Goal: Task Accomplishment & Management: Manage account settings

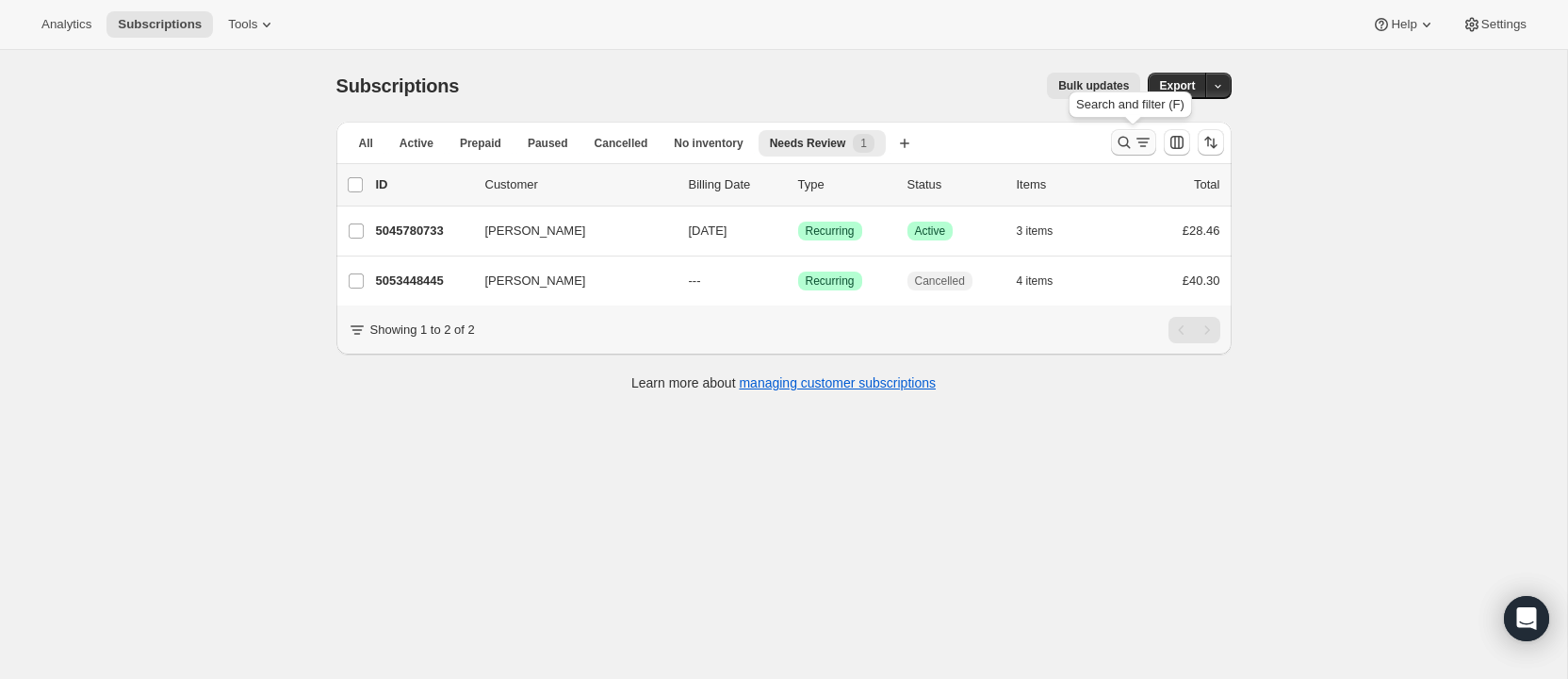
click at [1124, 137] on icon "Search and filter results" at bounding box center [1124, 143] width 19 height 19
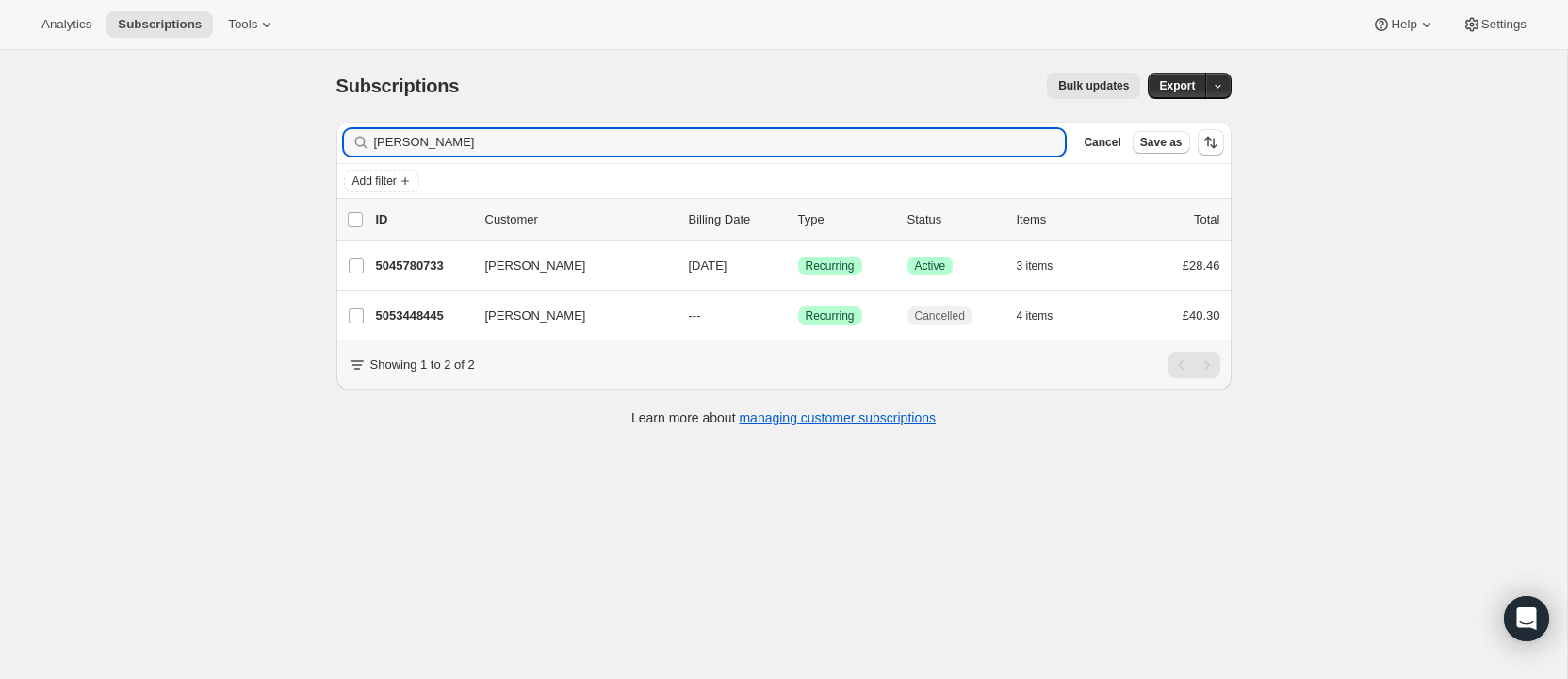
drag, startPoint x: 476, startPoint y: 143, endPoint x: 349, endPoint y: 124, distance: 128.4
click at [346, 126] on div "Filter subscribers [PERSON_NAME] Cancel Save as" at bounding box center [784, 143] width 895 height 42
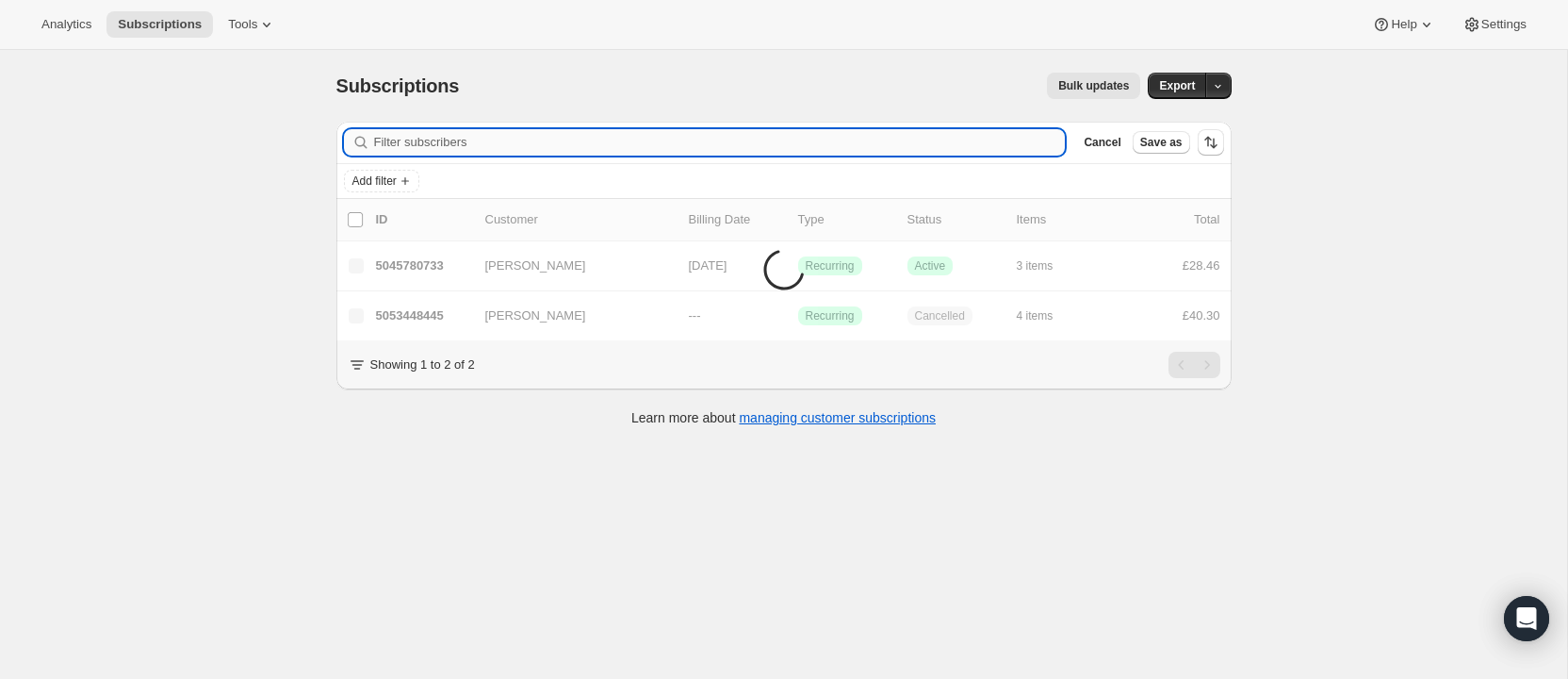
click at [414, 143] on input "Filter subscribers" at bounding box center [720, 143] width 692 height 26
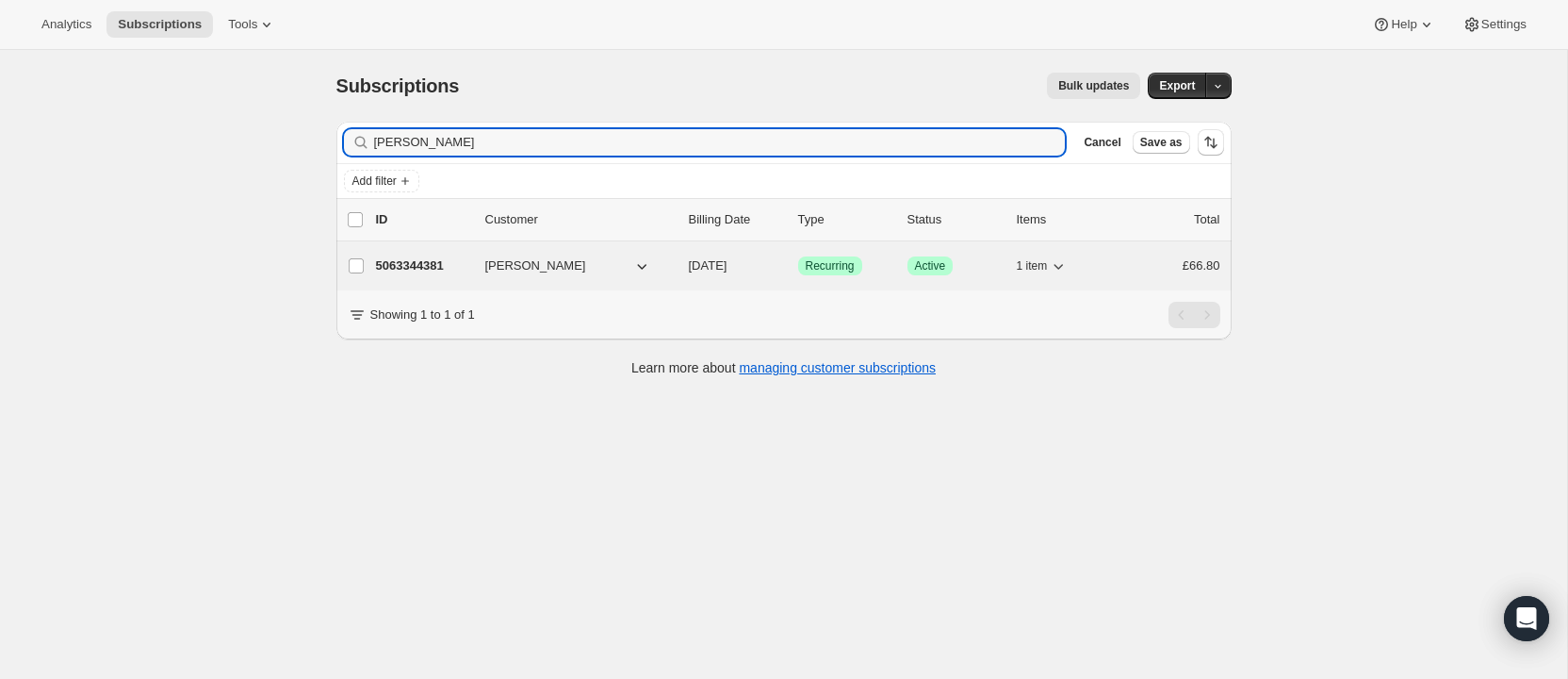
type input "[PERSON_NAME]"
click at [442, 262] on p "5063344381" at bounding box center [423, 266] width 95 height 19
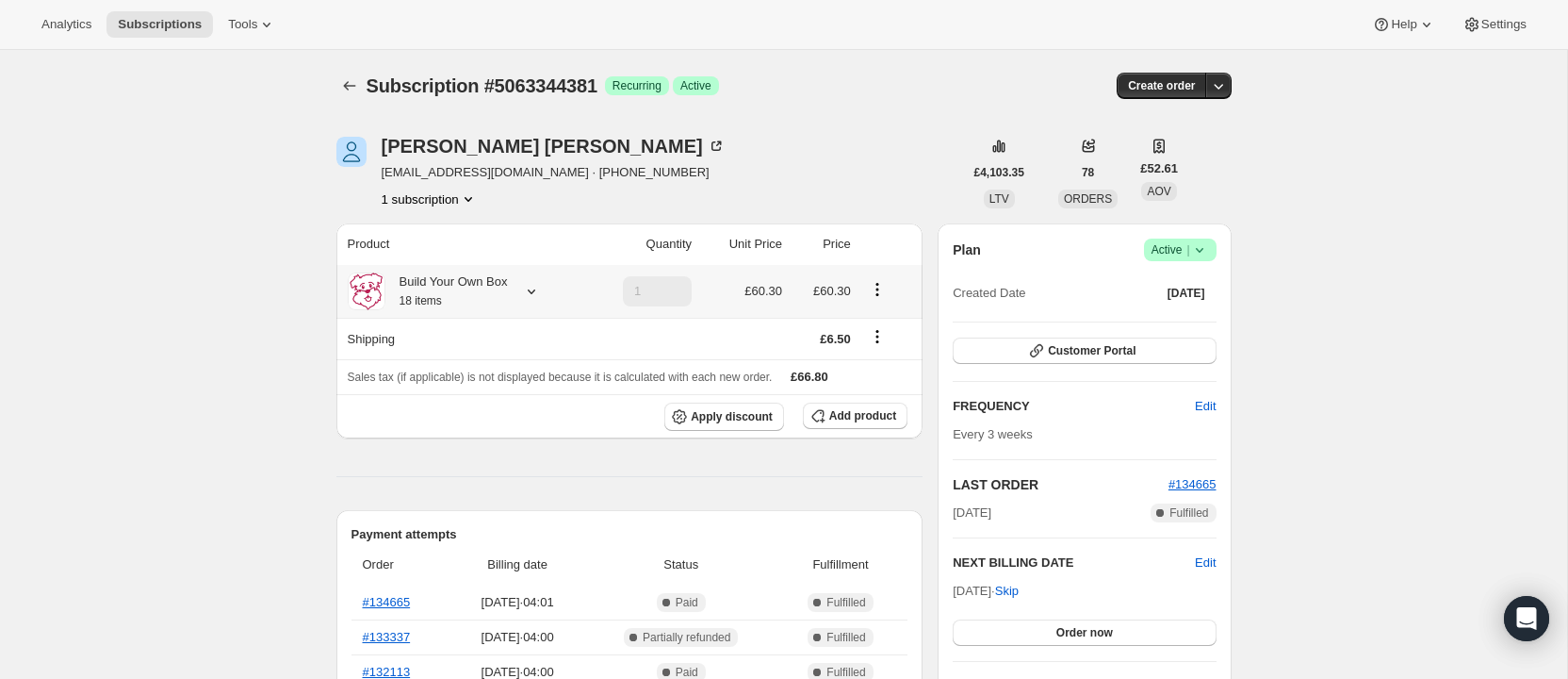
scroll to position [12, 0]
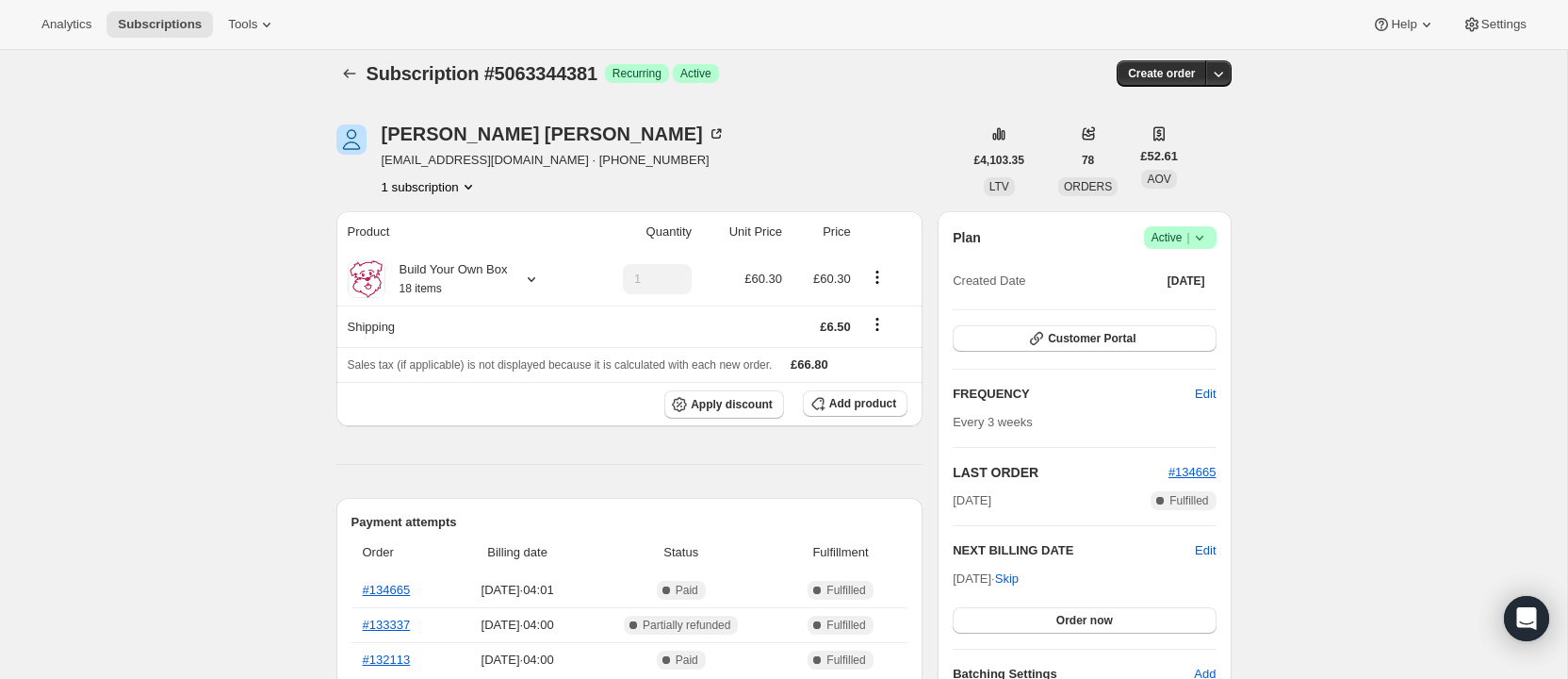
click at [1164, 230] on span "Active |" at bounding box center [1180, 237] width 58 height 19
click at [1157, 307] on span "Cancel subscription" at bounding box center [1174, 306] width 107 height 14
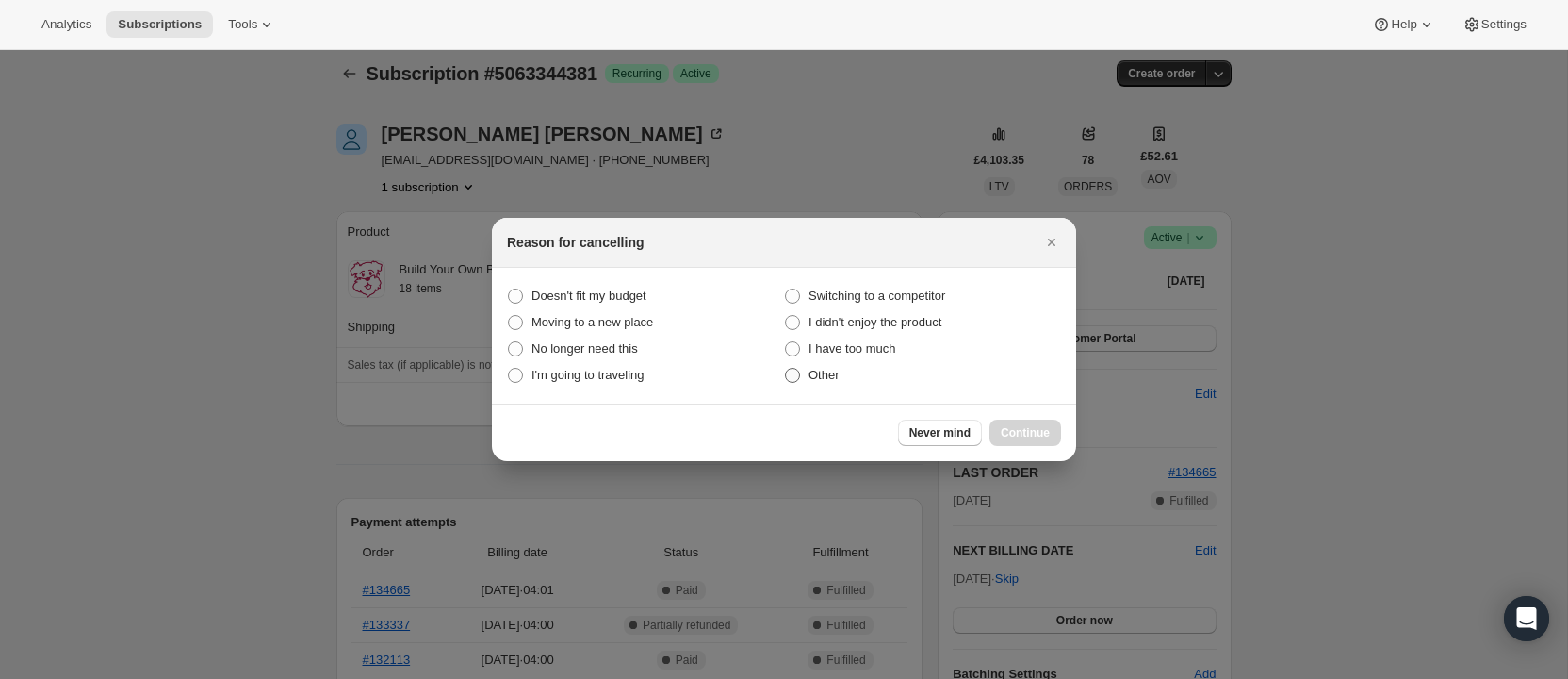
click at [796, 375] on span ":rbv:" at bounding box center [793, 375] width 15 height 15
click at [786, 369] on input "Other" at bounding box center [785, 368] width 1 height 1
radio input "true"
click at [1041, 427] on span "Continue" at bounding box center [1025, 433] width 49 height 15
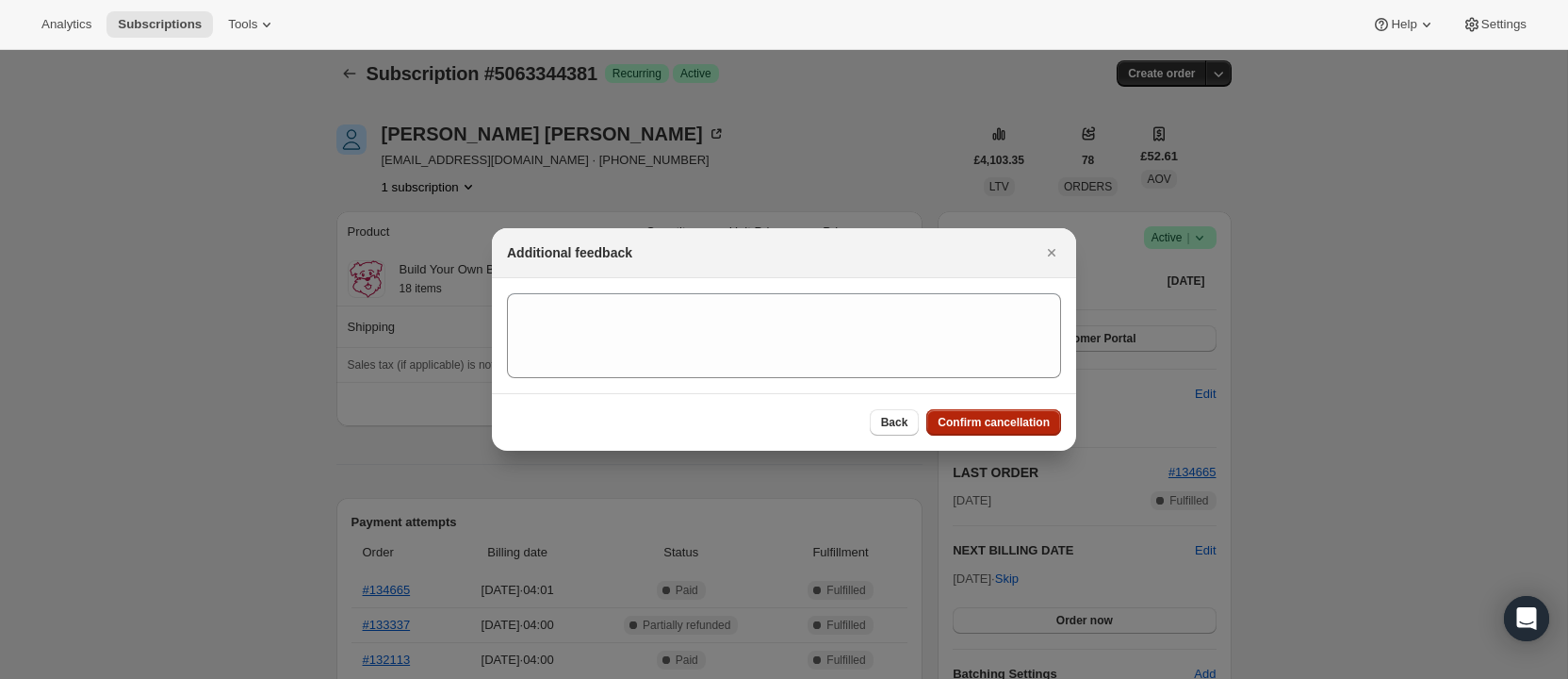
click at [1039, 417] on span "Confirm cancellation" at bounding box center [993, 423] width 112 height 15
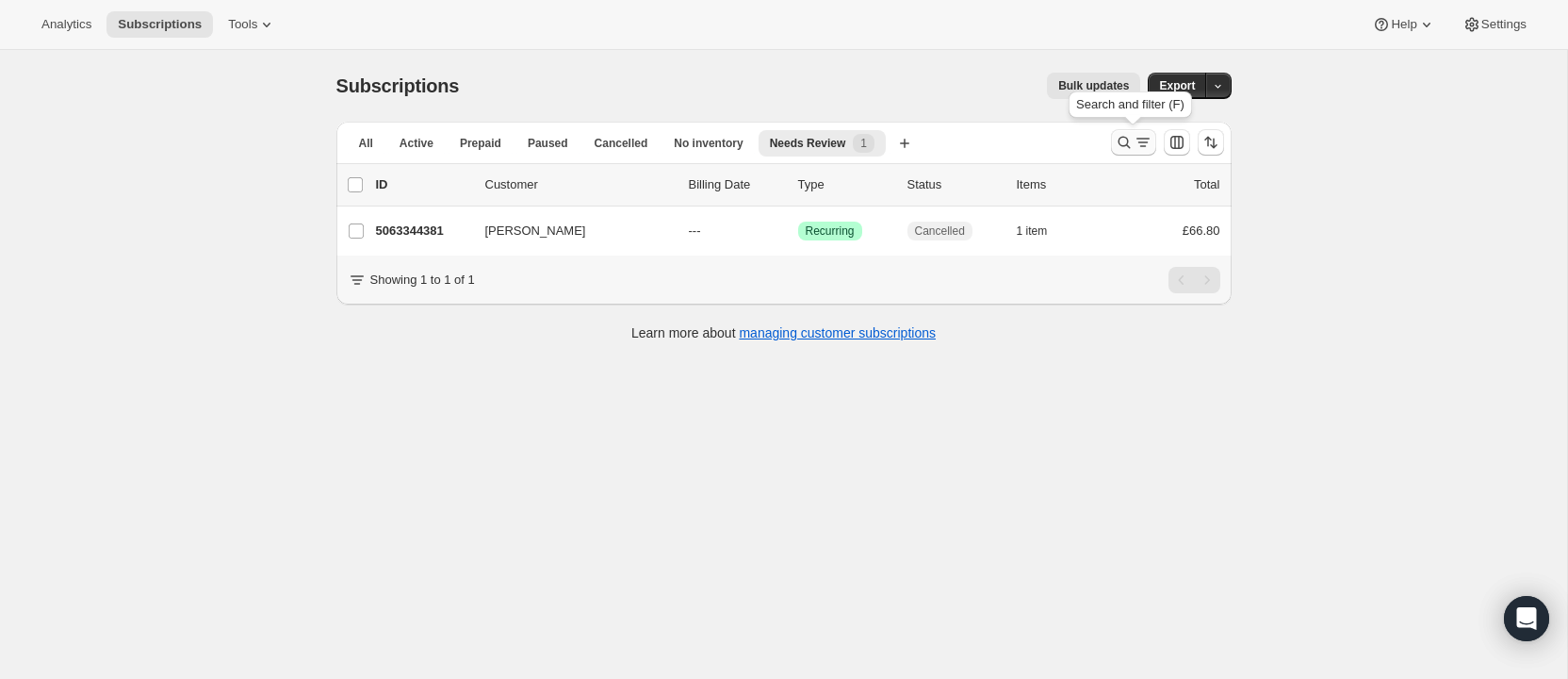
click at [1121, 137] on icon "Search and filter results" at bounding box center [1123, 143] width 12 height 12
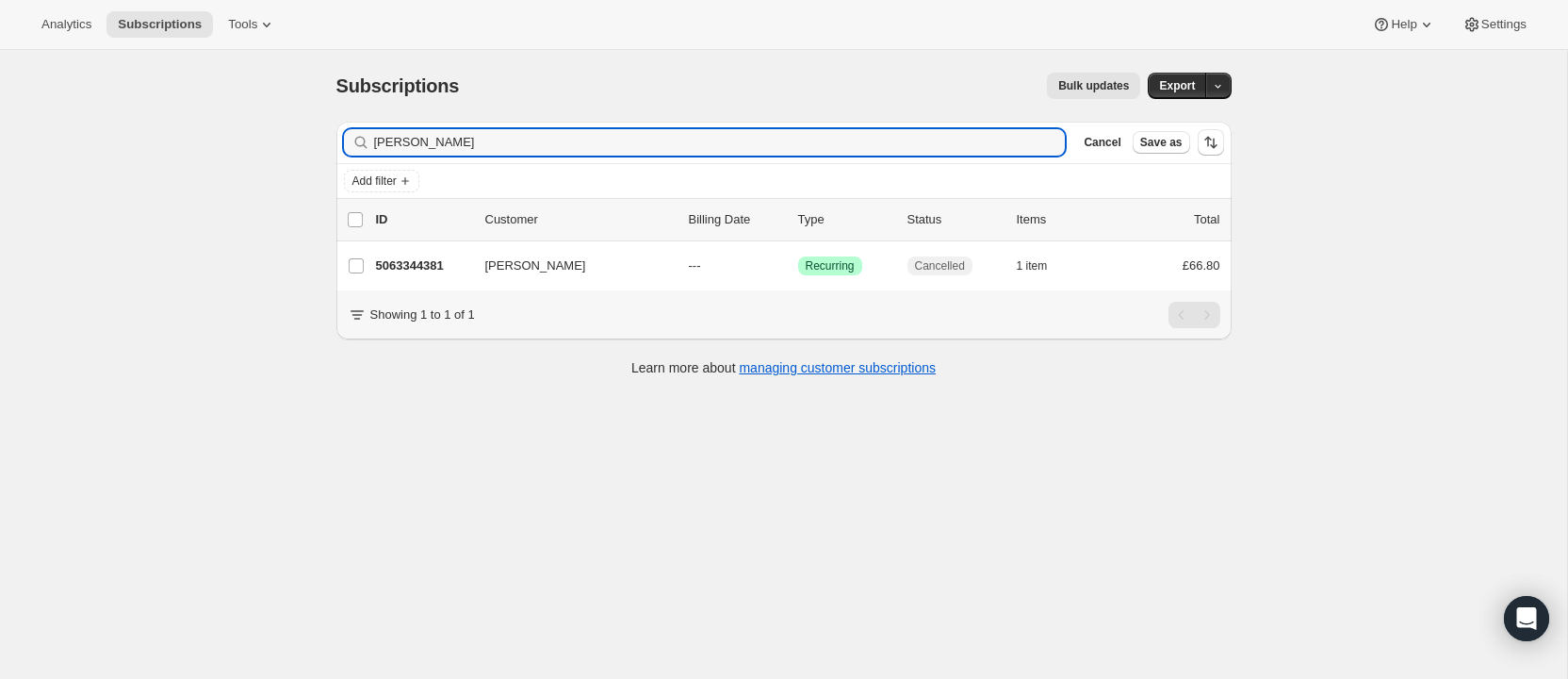
drag, startPoint x: 459, startPoint y: 144, endPoint x: 348, endPoint y: 133, distance: 111.5
click at [342, 134] on div "Filter subscribers Ilona Domnich Clear Cancel Save as" at bounding box center [784, 143] width 895 height 42
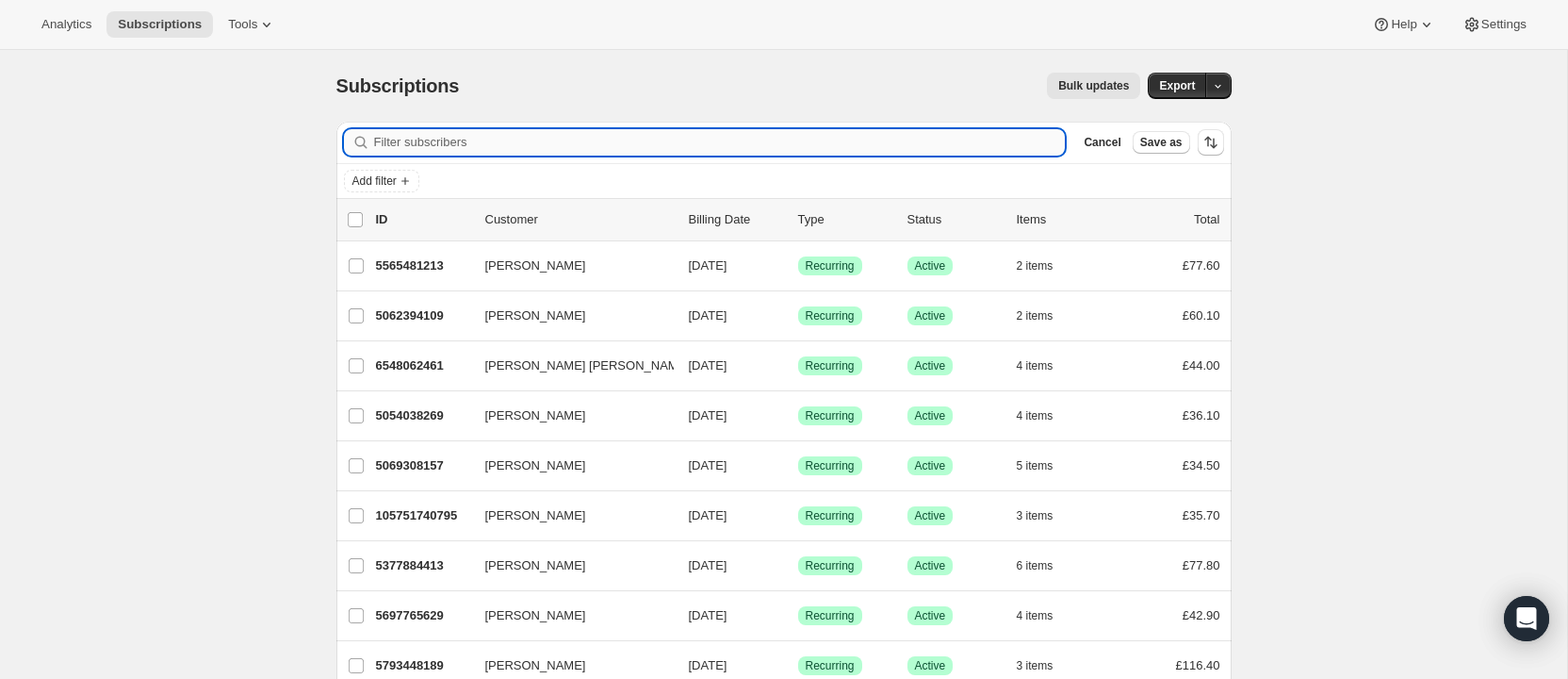
click at [562, 147] on input "Filter subscribers" at bounding box center [720, 143] width 692 height 26
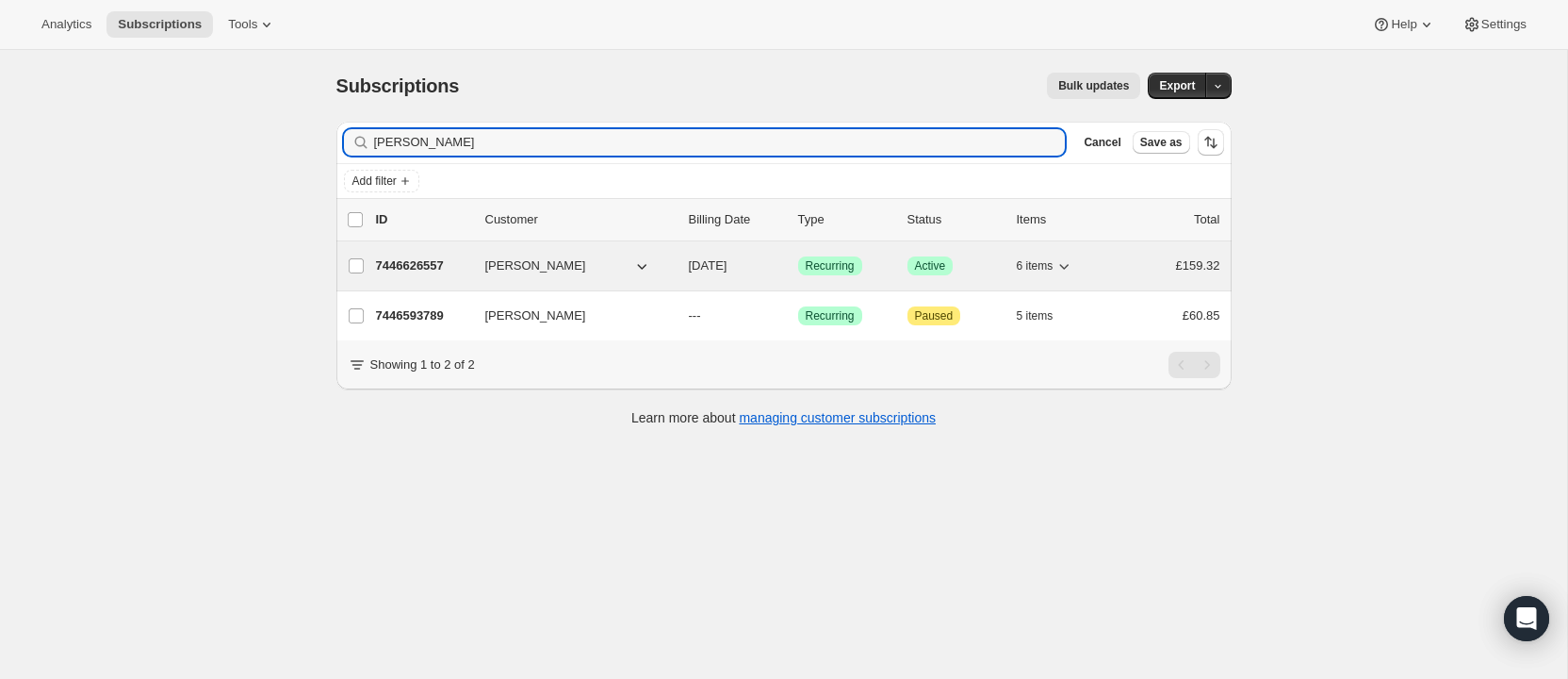
type input "caroline hart"
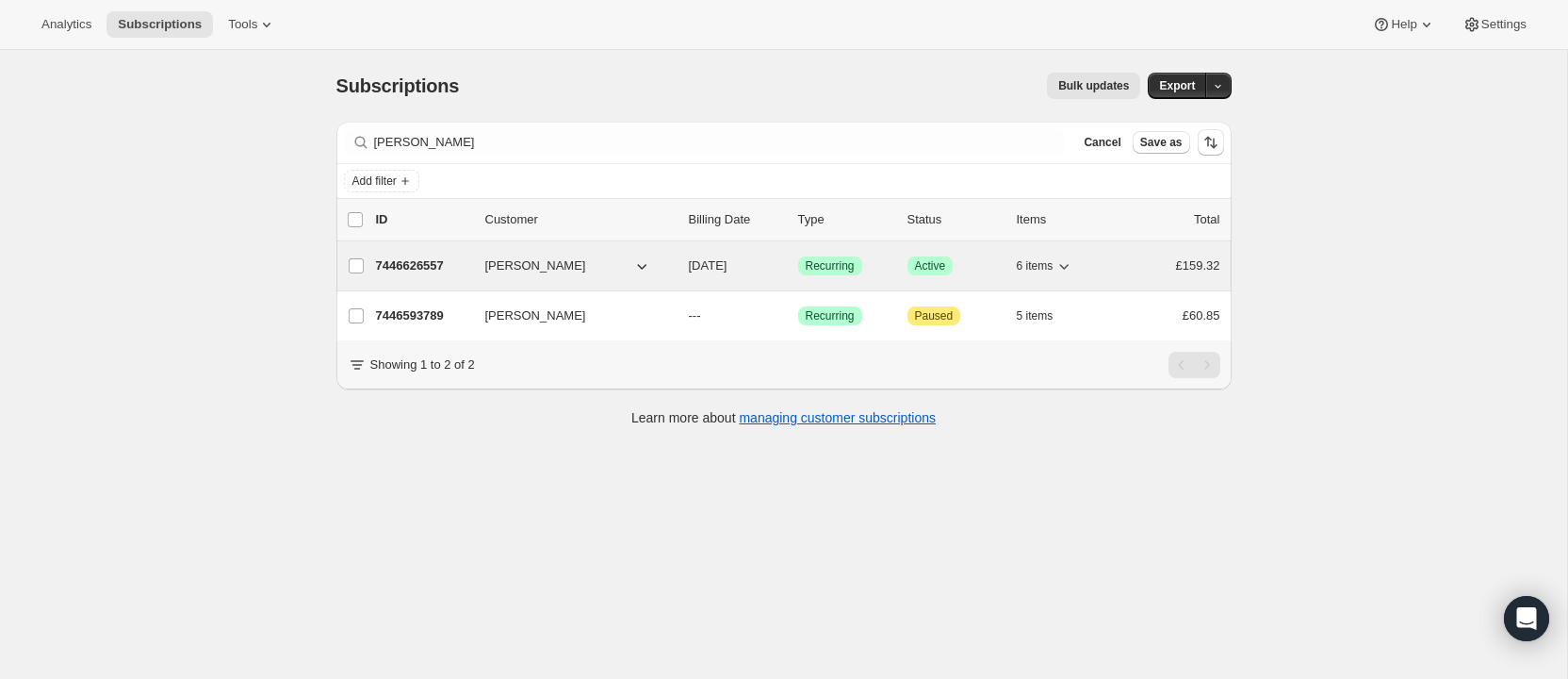
click at [422, 261] on p "7446626557" at bounding box center [423, 266] width 95 height 19
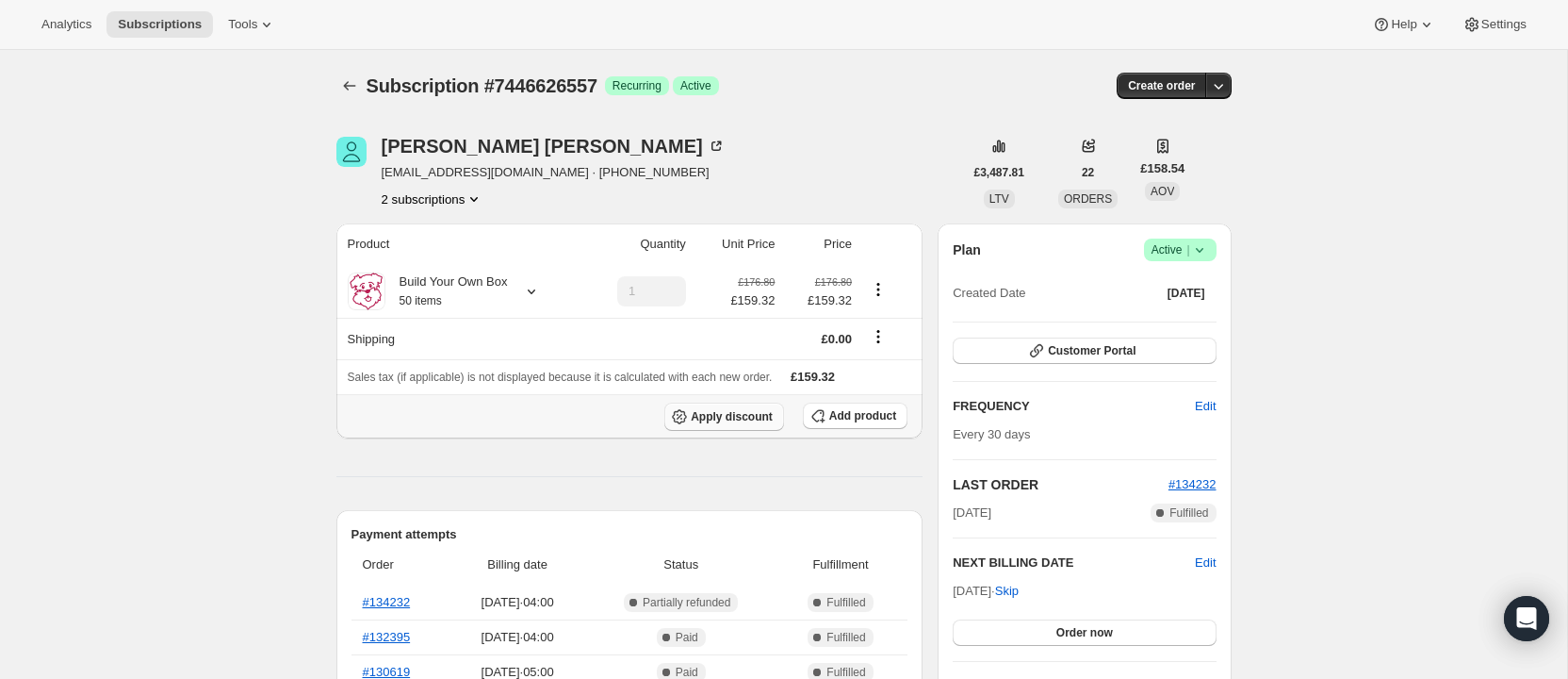
click at [735, 414] on span "Apply discount" at bounding box center [732, 417] width 82 height 15
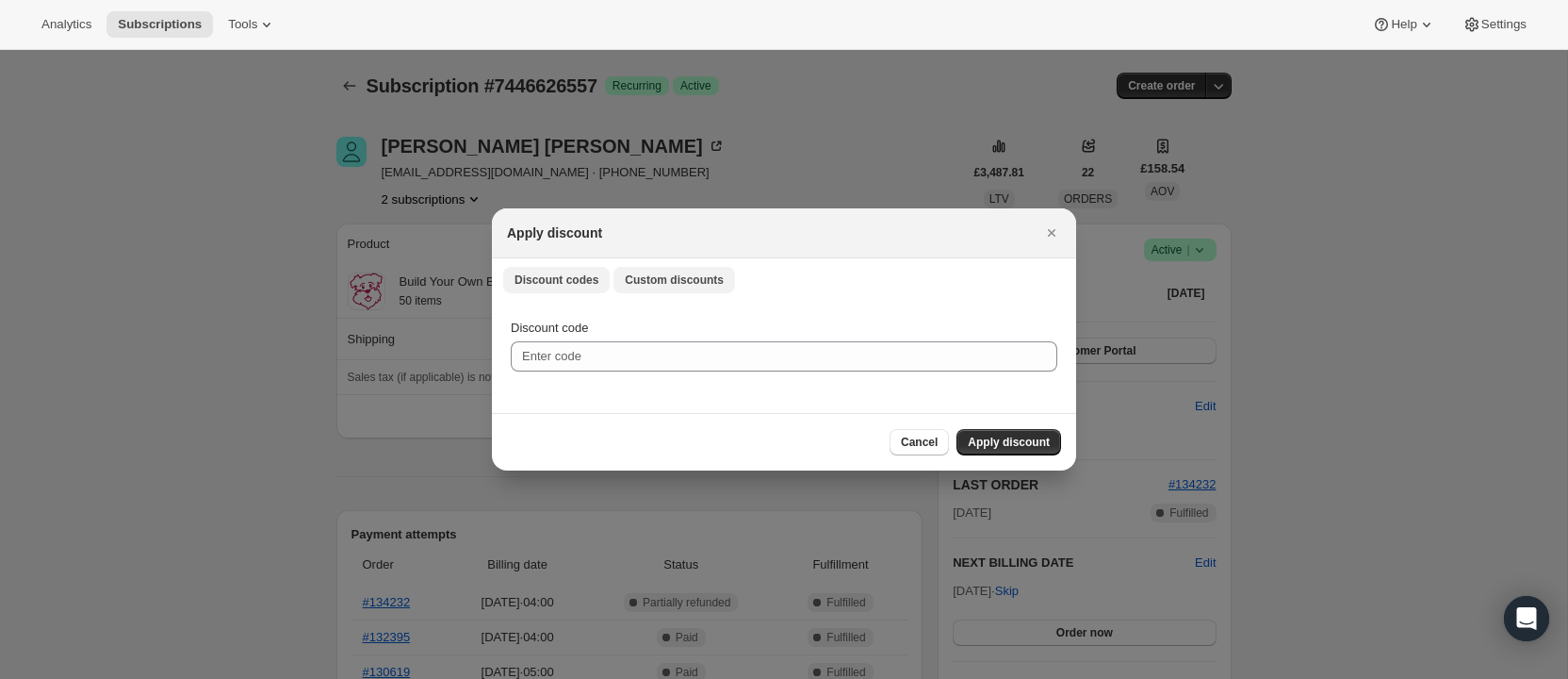
click at [691, 280] on span "Custom discounts" at bounding box center [674, 280] width 99 height 15
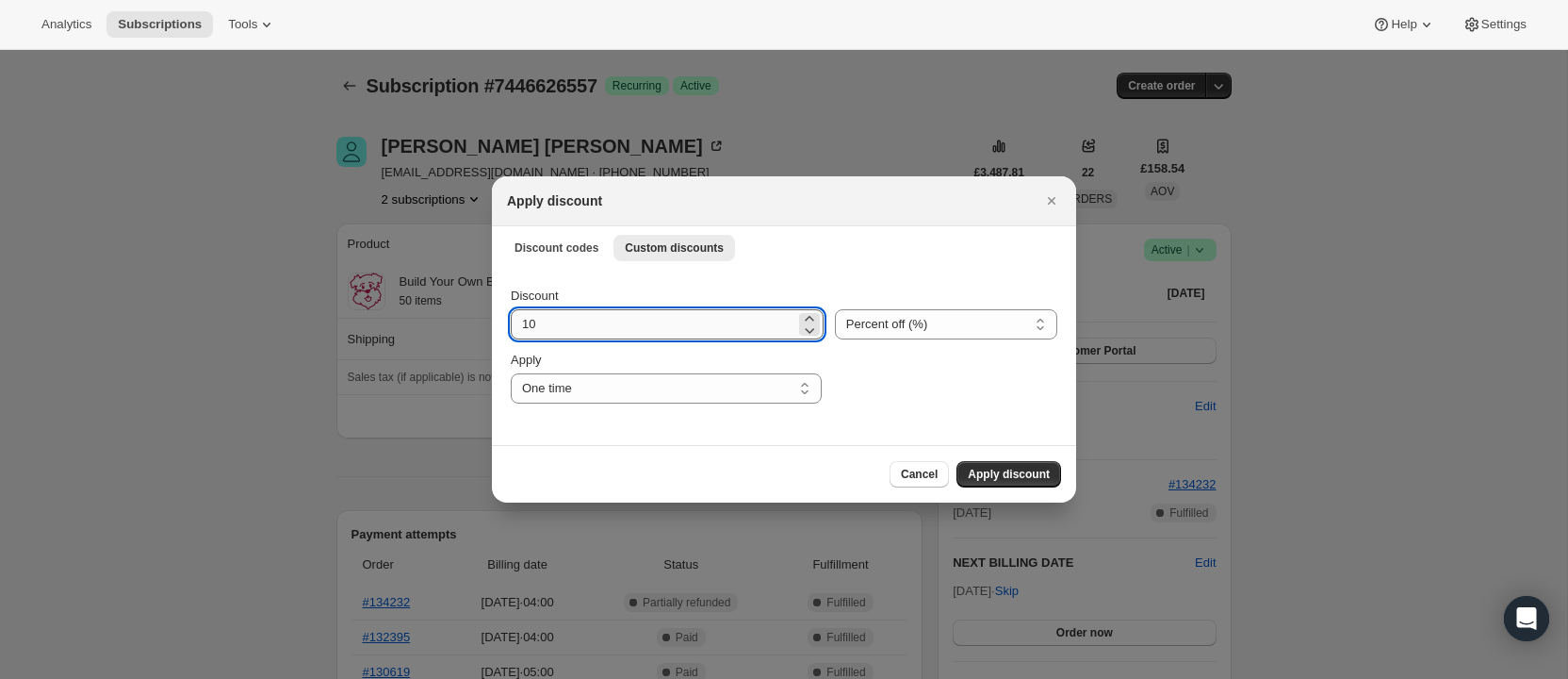
drag, startPoint x: 528, startPoint y: 325, endPoint x: 553, endPoint y: 325, distance: 25.0
click at [543, 325] on input "10" at bounding box center [652, 324] width 284 height 30
type input "15"
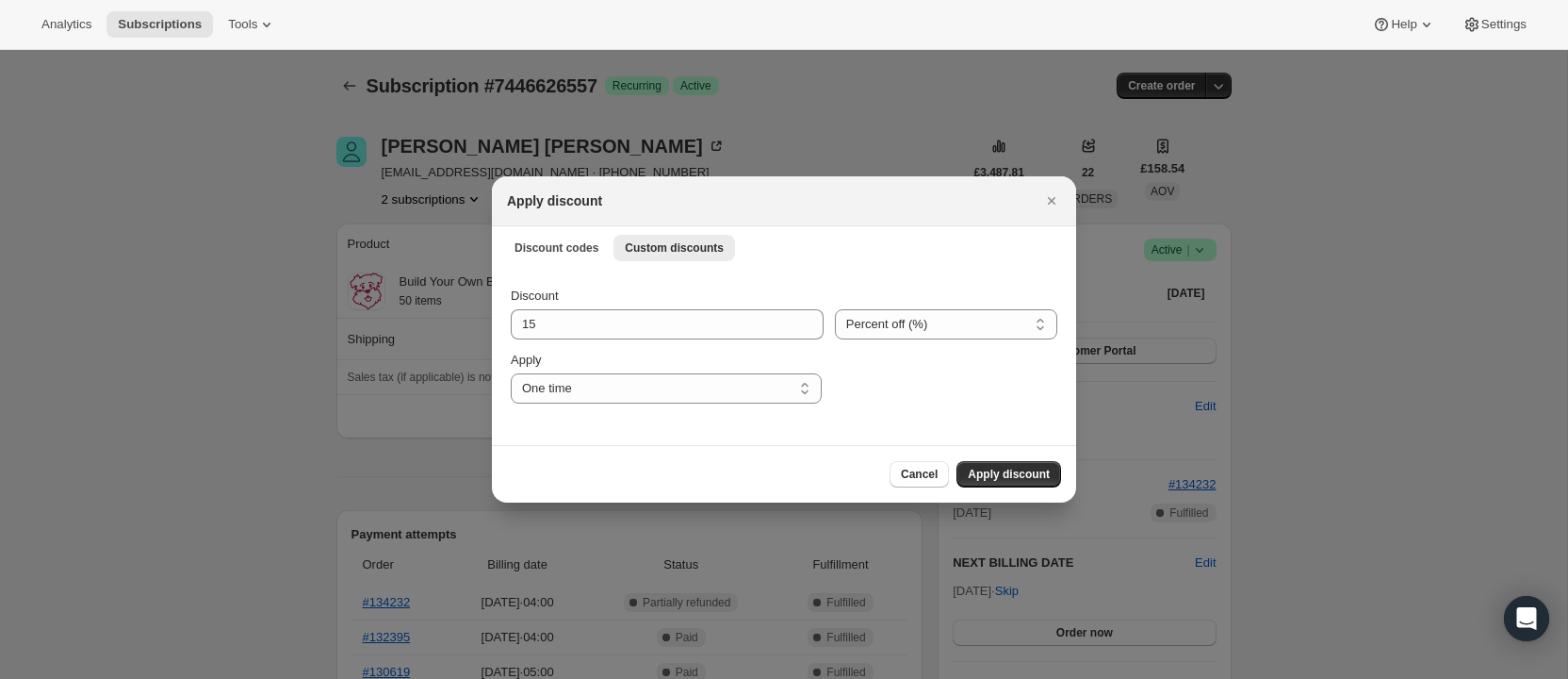
click at [1020, 470] on span "Apply discount" at bounding box center [1008, 475] width 82 height 15
